Goal: Transaction & Acquisition: Purchase product/service

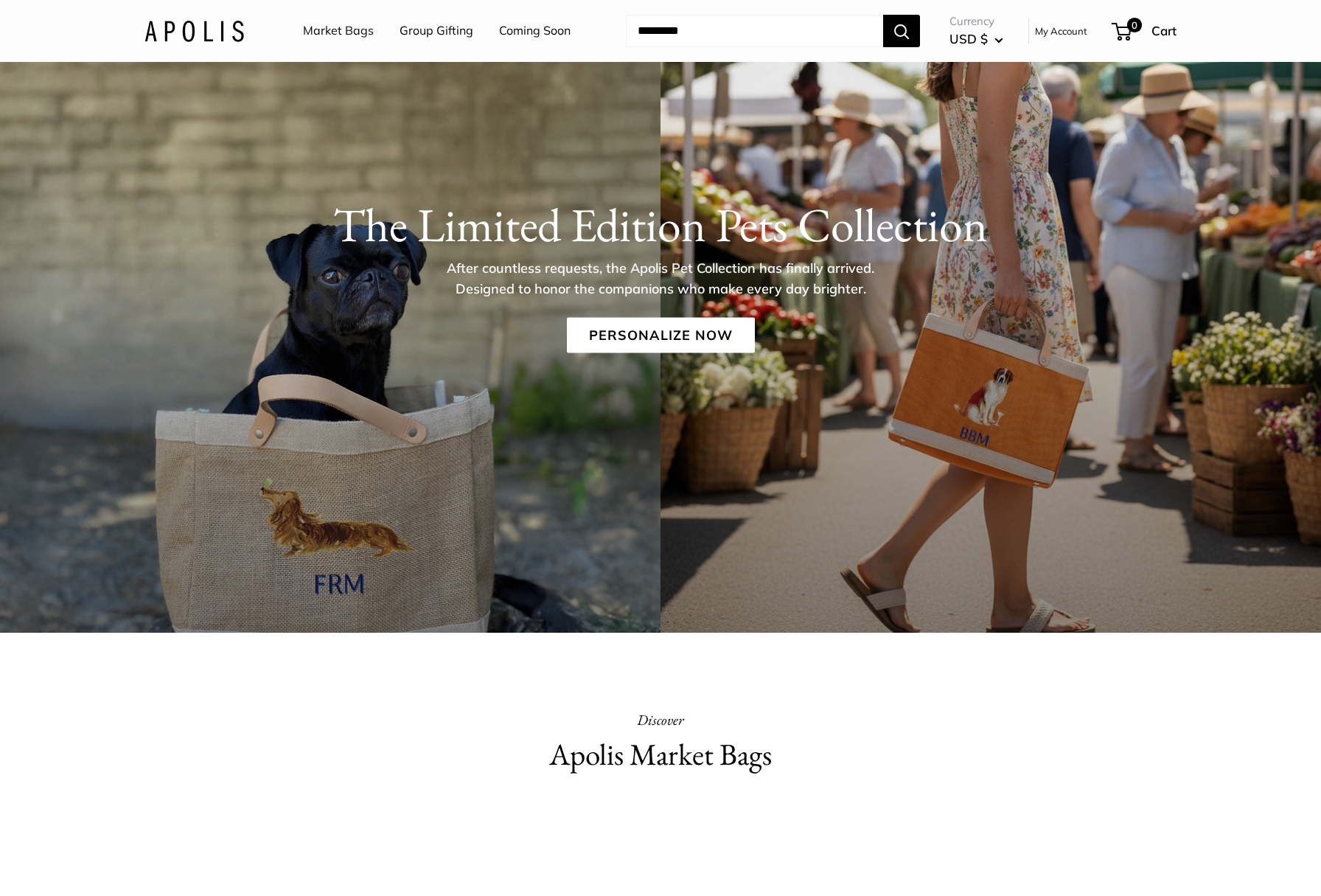
scroll to position [110, 0]
click at [668, 337] on link "Personalize Now" at bounding box center [661, 336] width 188 height 36
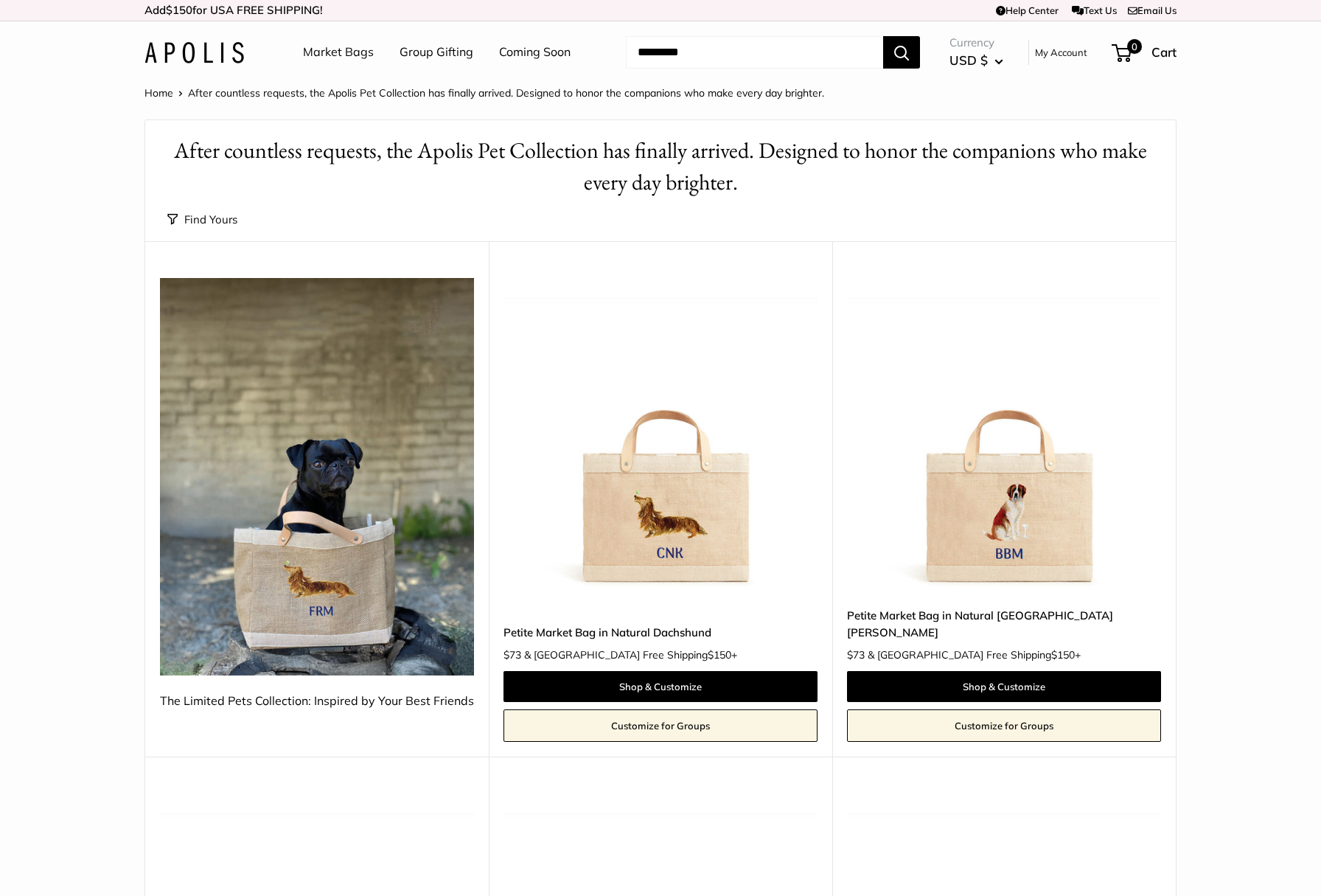
scroll to position [176, 0]
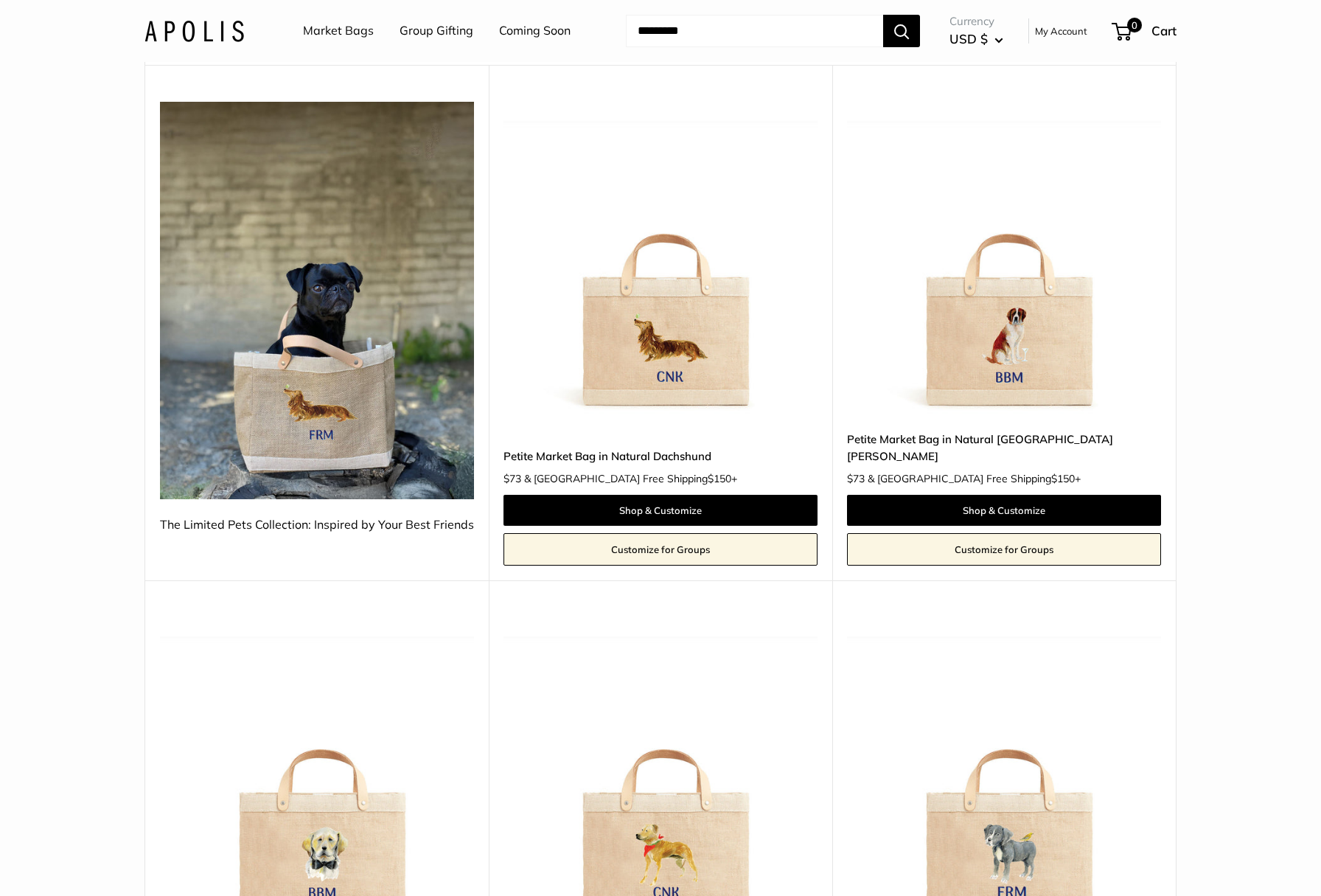
click at [329, 410] on img at bounding box center [316, 300] width 315 height 398
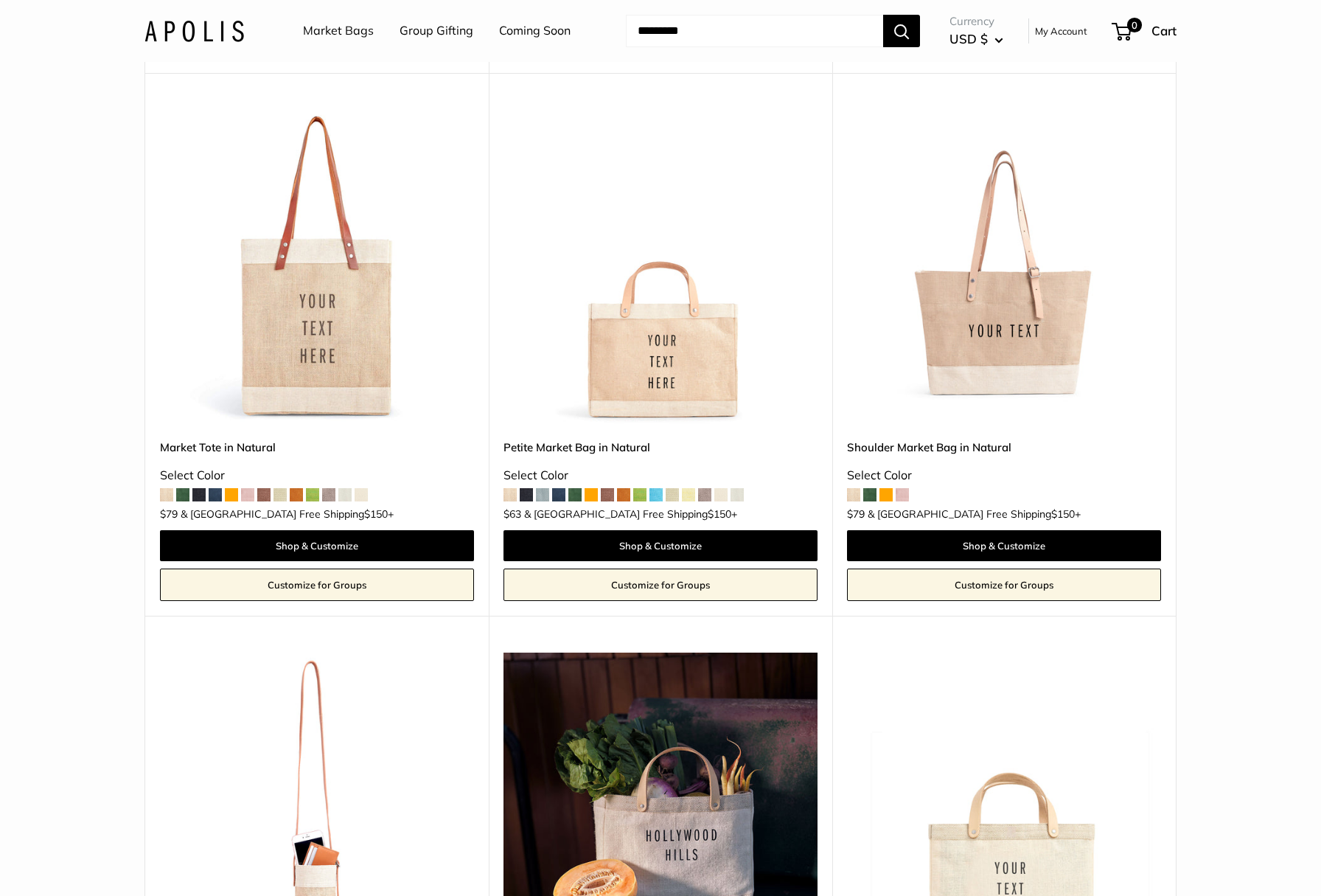
scroll to position [3300, 0]
